Goal: Understand process/instructions

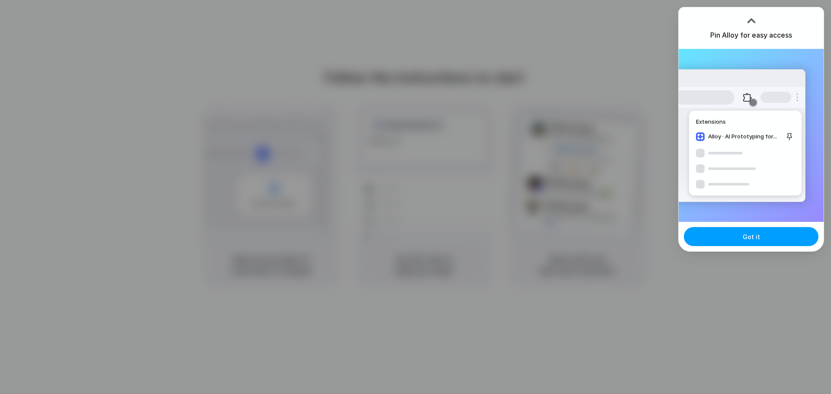
click at [750, 237] on span "Got it" at bounding box center [751, 236] width 17 height 9
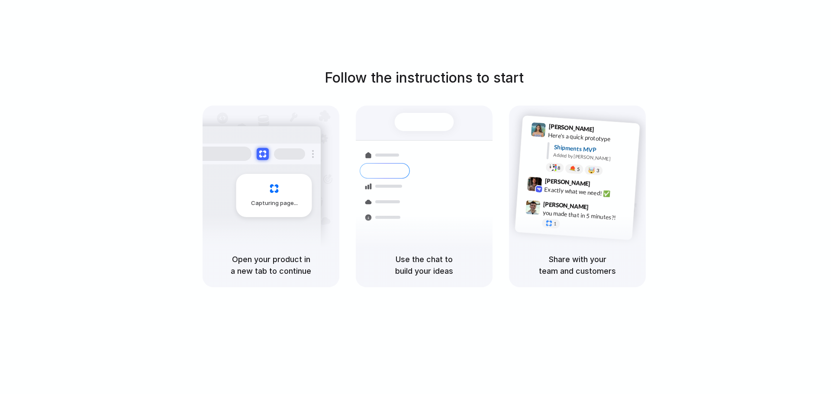
click at [577, 36] on div "Follow the instructions to start Capturing page Open your product in a new tab …" at bounding box center [424, 206] width 848 height 412
